Goal: Entertainment & Leisure: Consume media (video, audio)

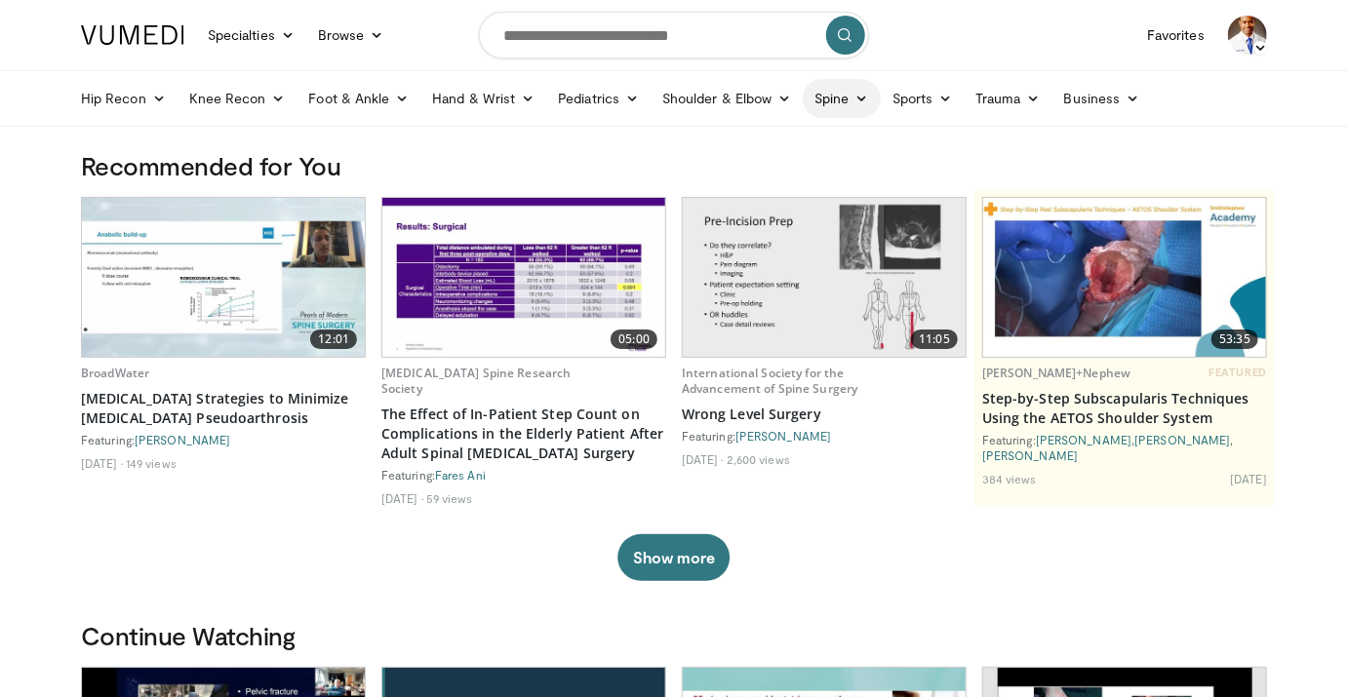
click at [847, 99] on link "Spine" at bounding box center [841, 98] width 77 height 39
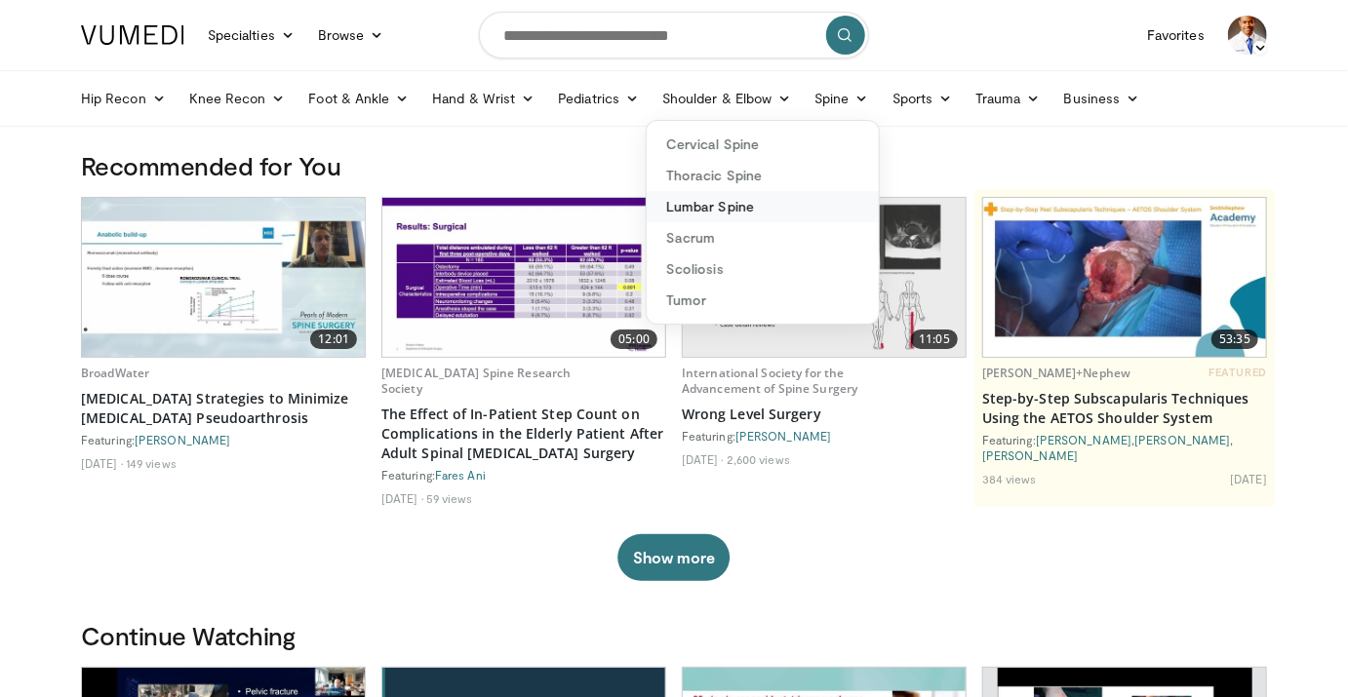
click at [753, 211] on link "Lumbar Spine" at bounding box center [763, 206] width 232 height 31
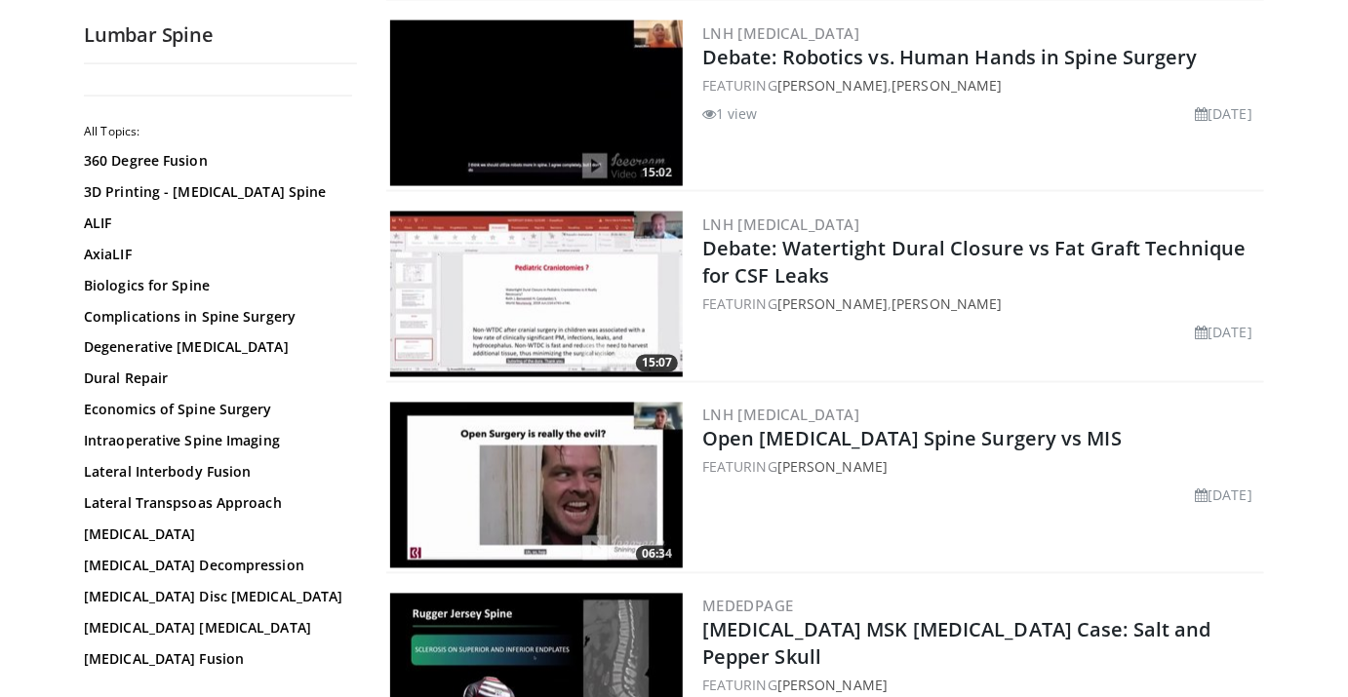
scroll to position [1363, 0]
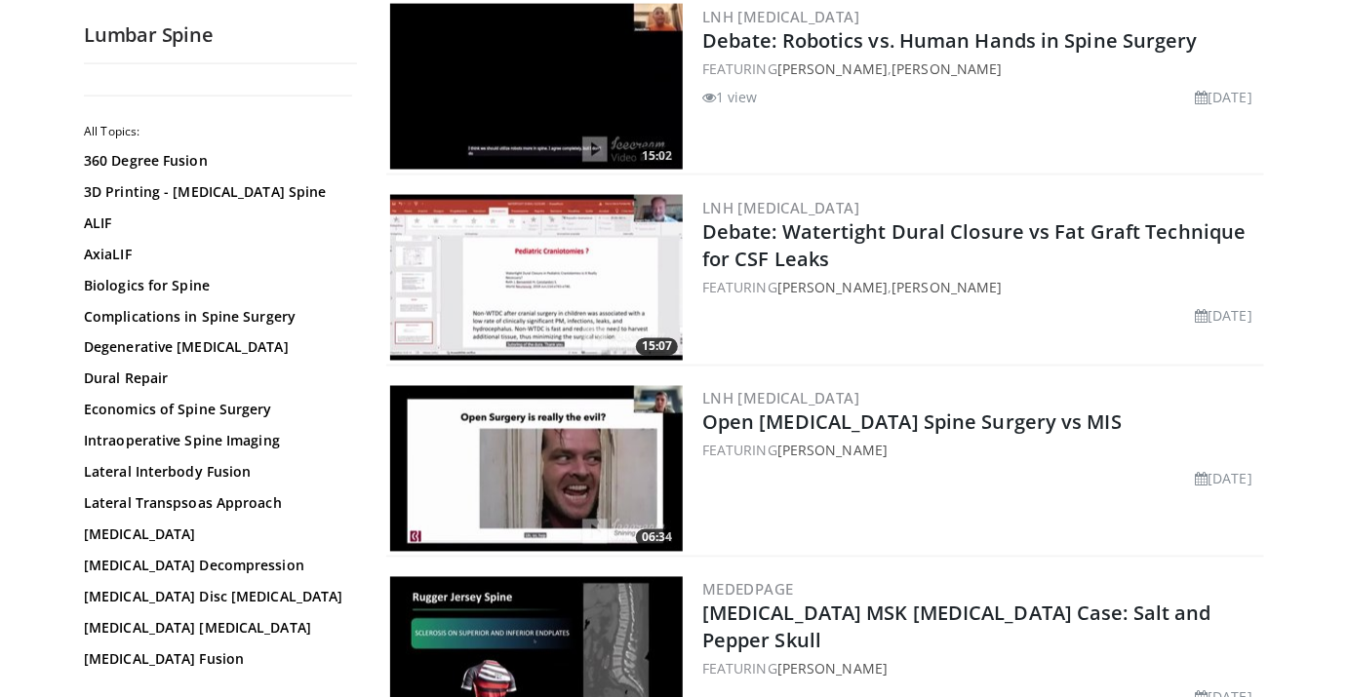
click at [538, 294] on img at bounding box center [536, 278] width 293 height 166
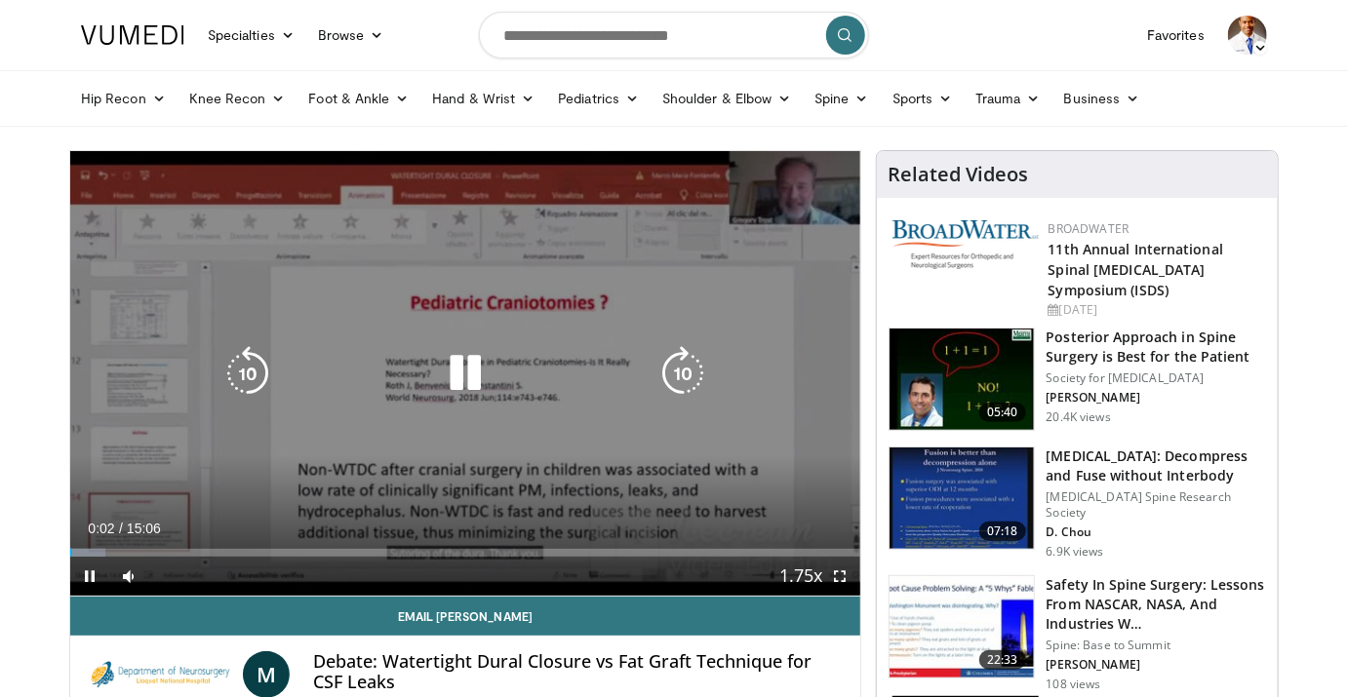
click at [471, 370] on icon "Video Player" at bounding box center [465, 373] width 55 height 55
click at [457, 373] on icon "Video Player" at bounding box center [465, 373] width 55 height 55
click at [464, 365] on icon "Video Player" at bounding box center [465, 373] width 55 height 55
